Goal: Task Accomplishment & Management: Manage account settings

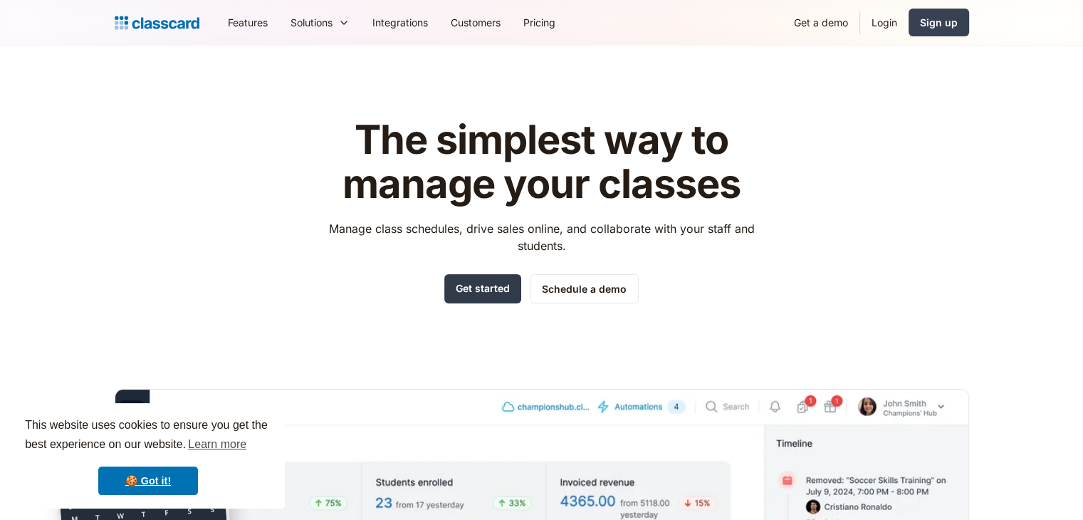
drag, startPoint x: 504, startPoint y: 278, endPoint x: 484, endPoint y: 283, distance: 20.5
click at [484, 283] on link "Get started" at bounding box center [482, 288] width 77 height 29
click at [893, 15] on link "Login" at bounding box center [884, 22] width 48 height 32
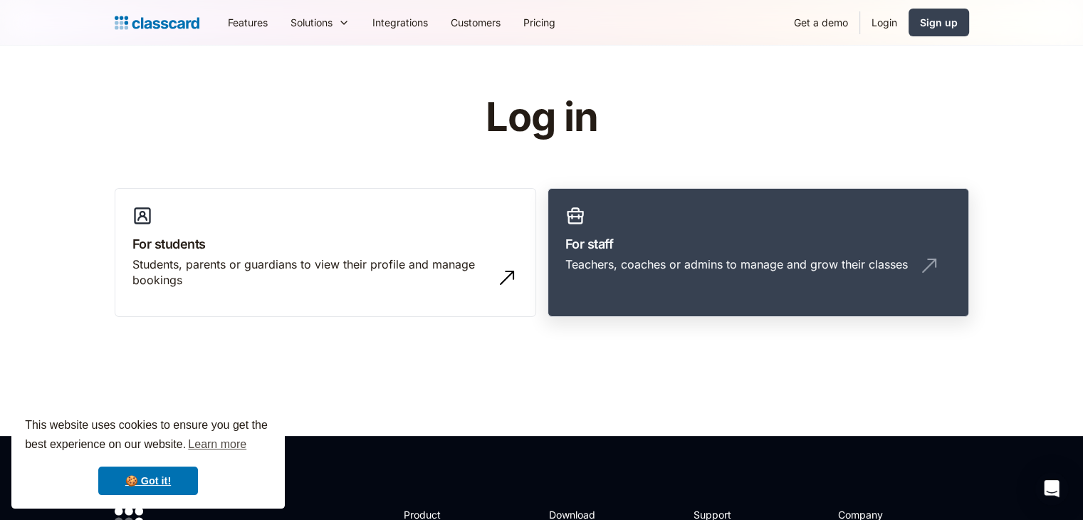
click at [889, 297] on link "For staff Teachers, coaches or admins to manage and grow their classes" at bounding box center [757, 253] width 421 height 130
